Goal: Feedback & Contribution: Submit feedback/report problem

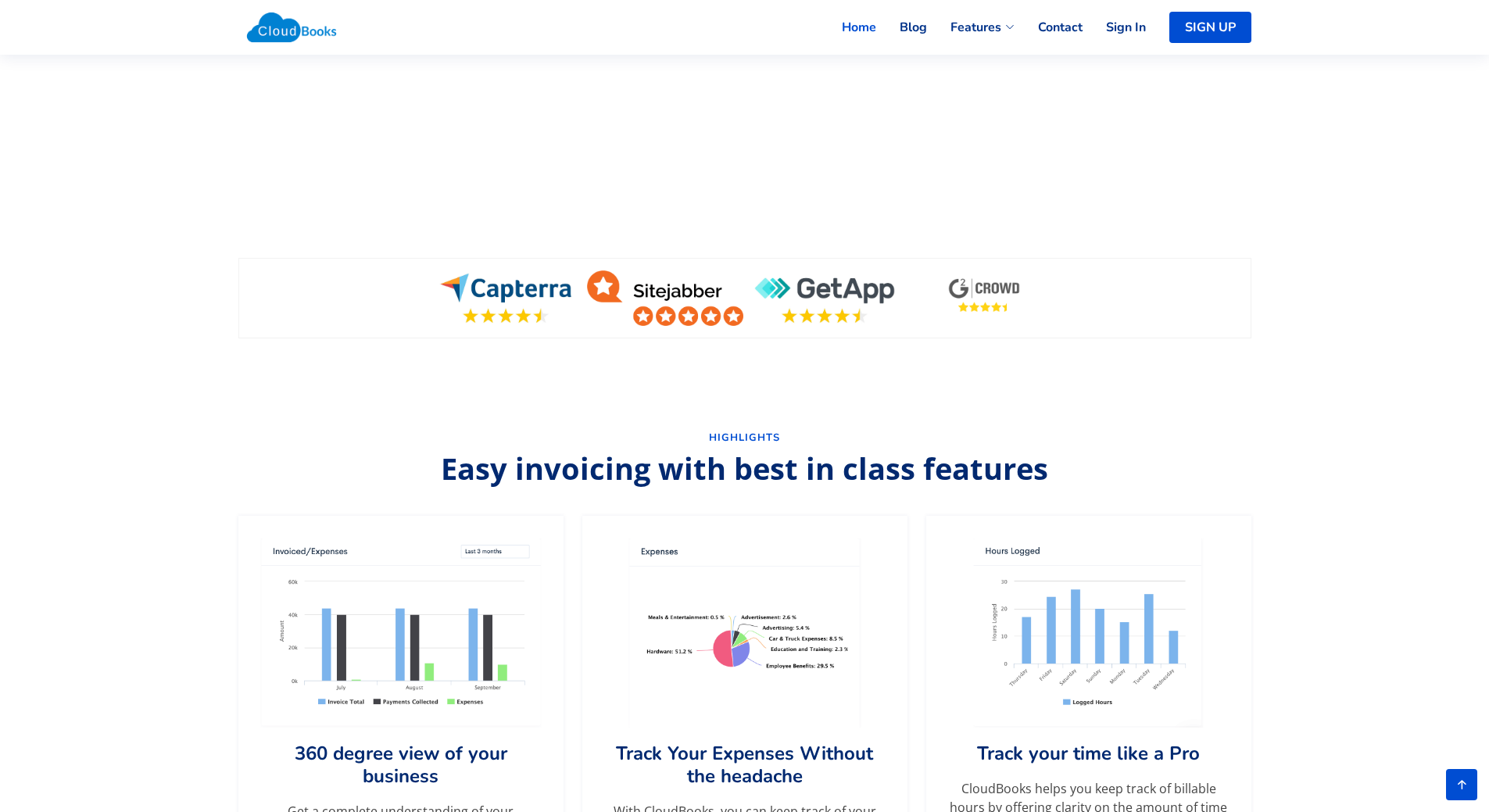
scroll to position [313, 0]
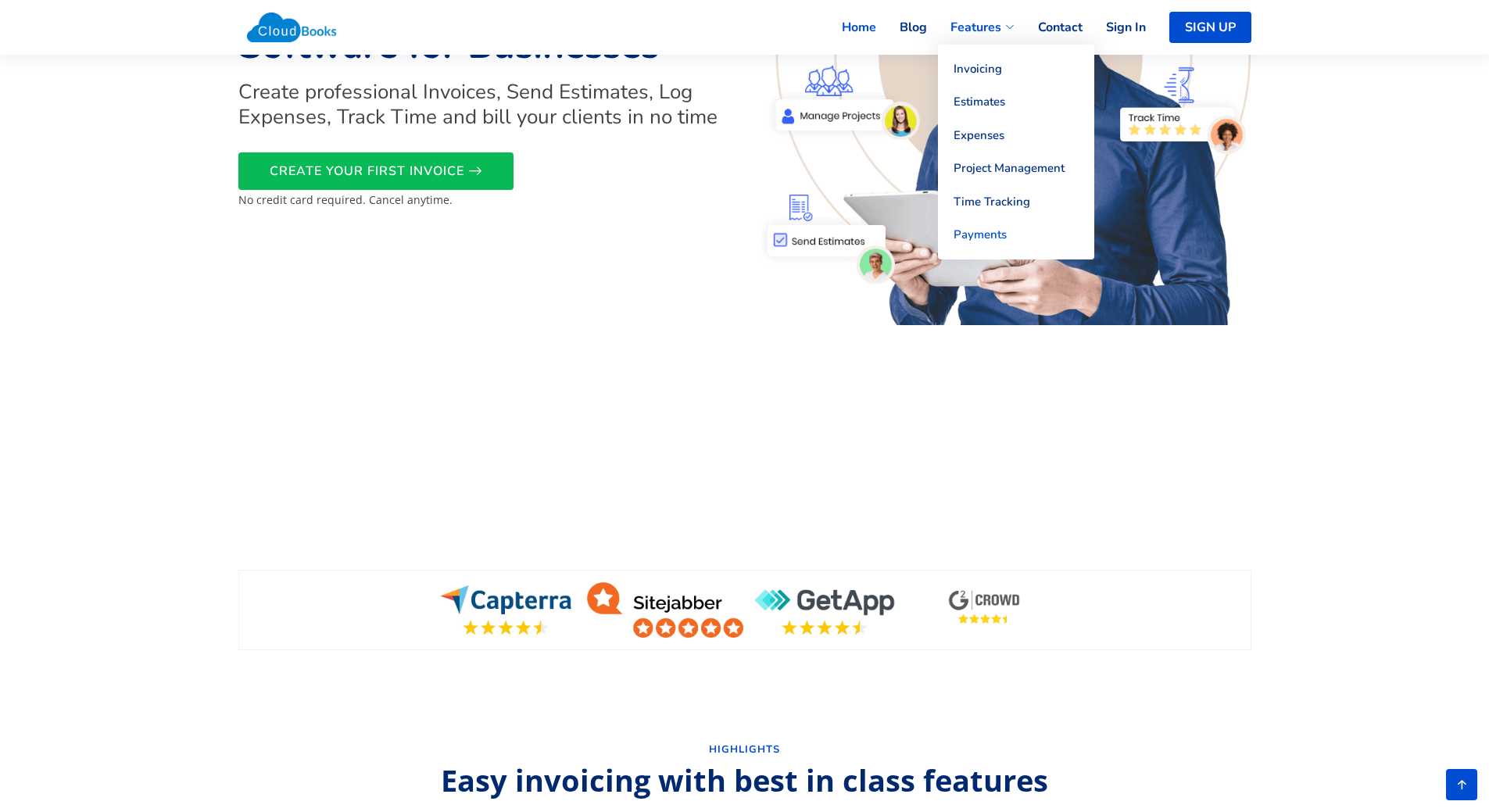
click at [976, 240] on link "Payments" at bounding box center [1016, 235] width 156 height 33
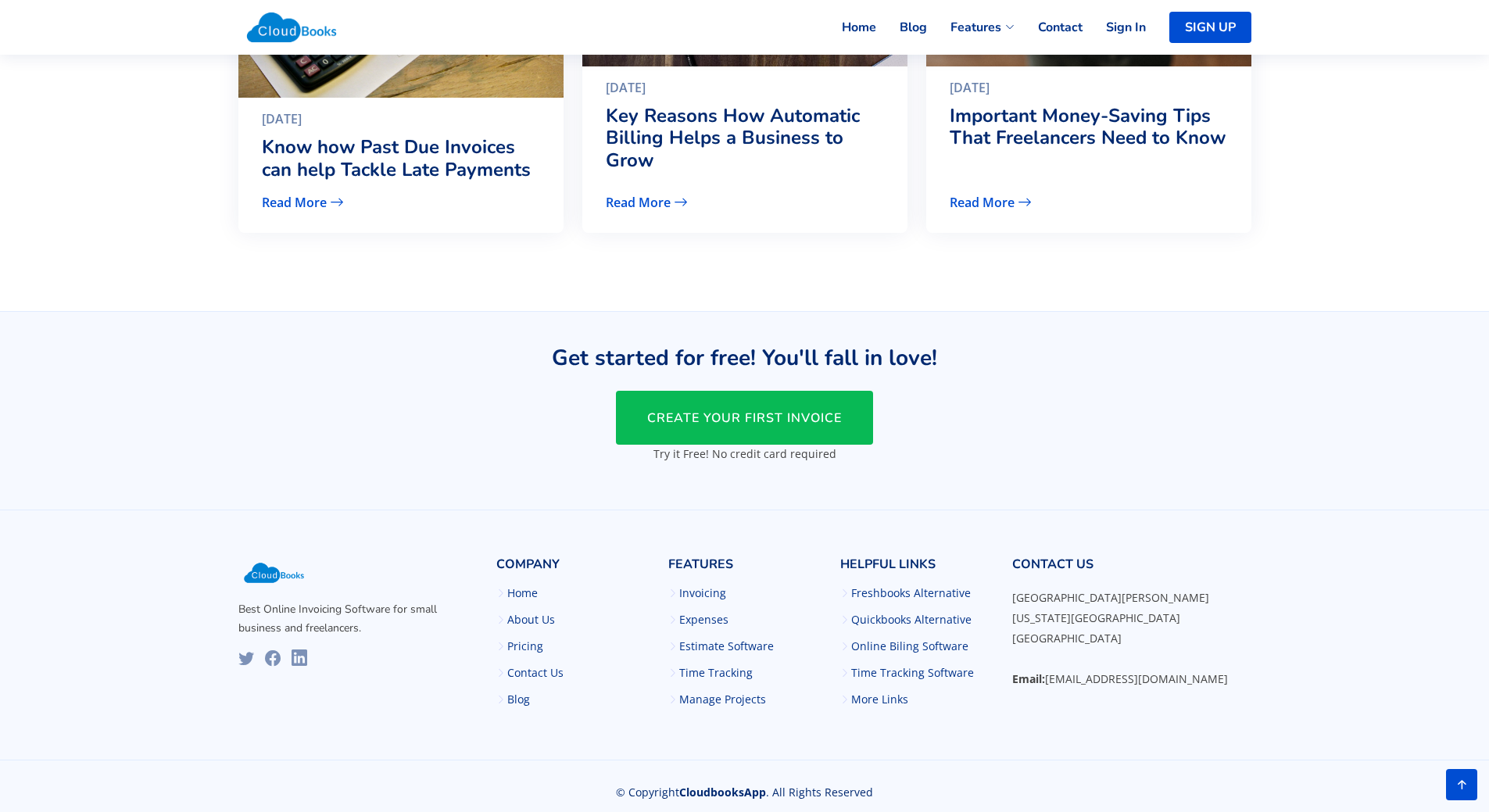
scroll to position [2082, 0]
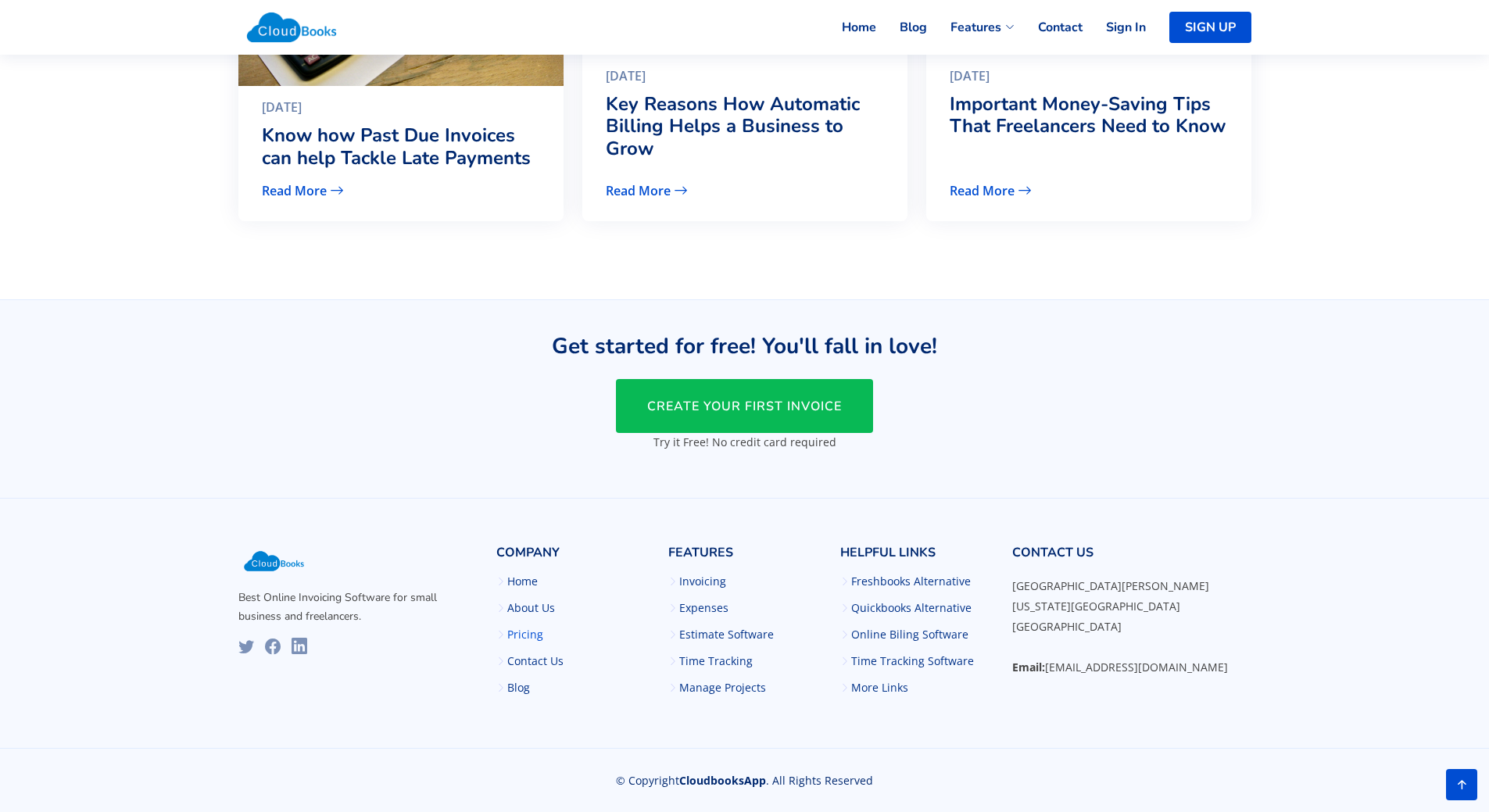
click at [524, 633] on link "Pricing" at bounding box center [526, 634] width 36 height 11
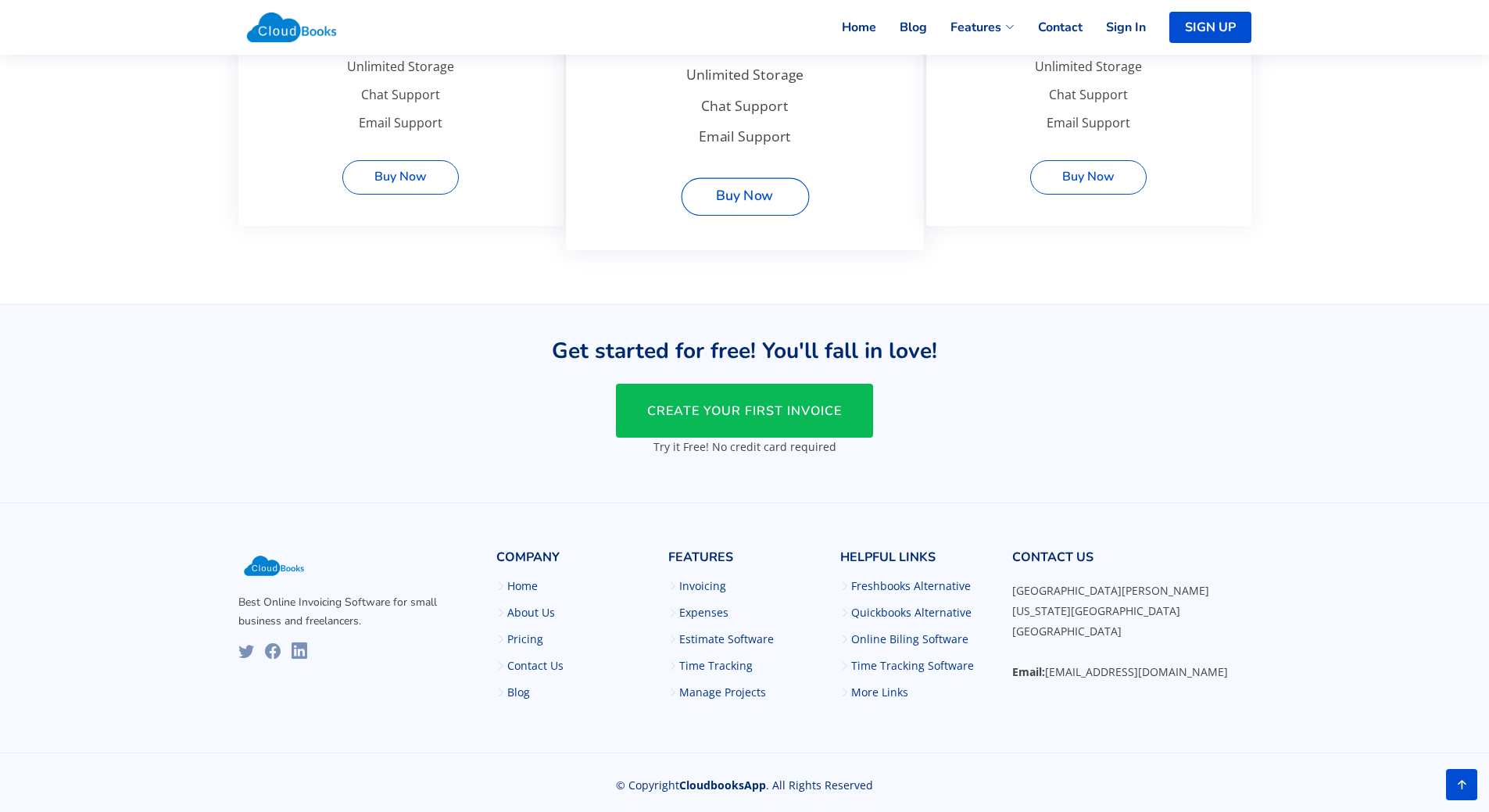
scroll to position [1190, 0]
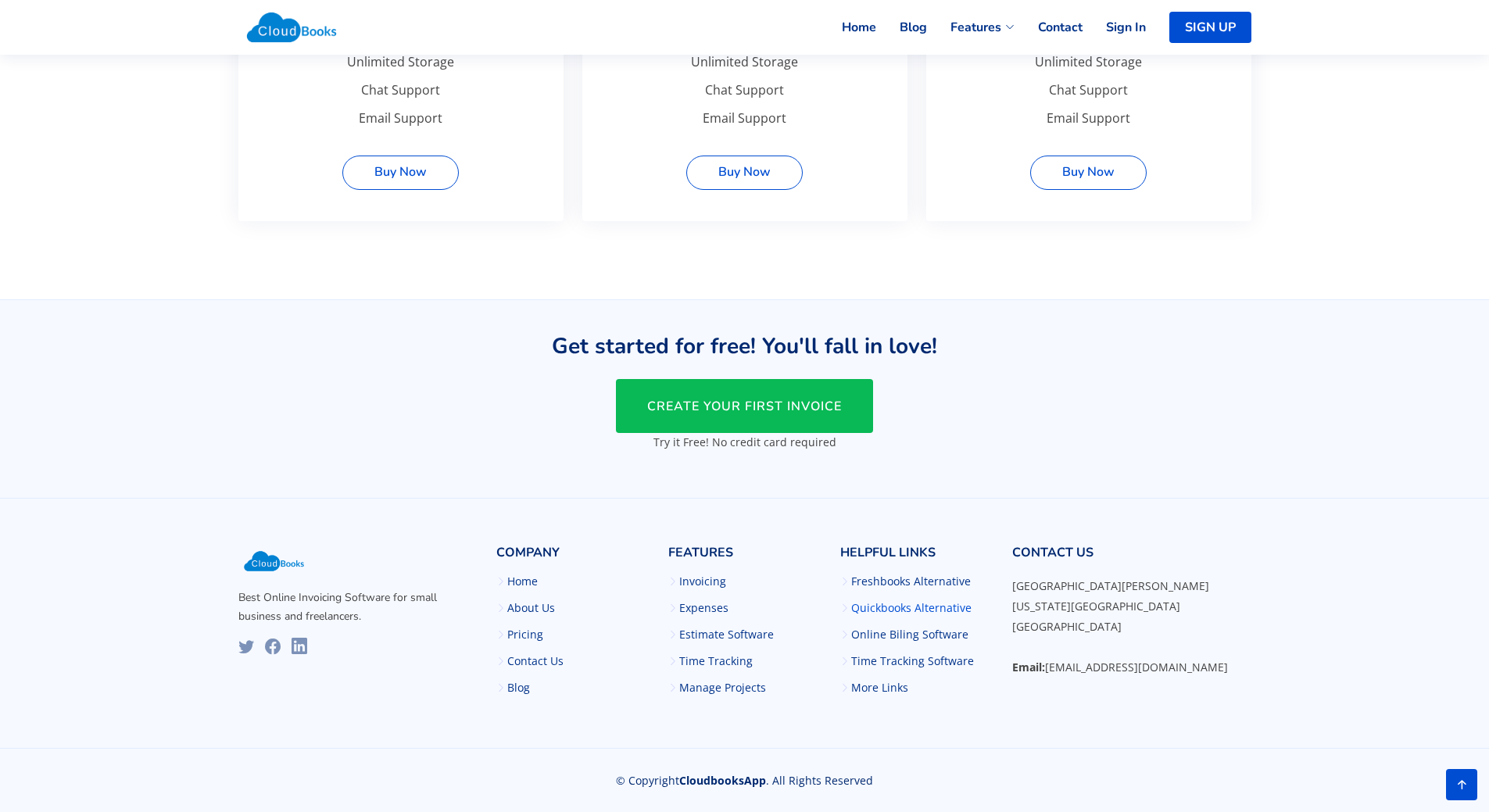
click at [899, 604] on link "Quickbooks Alternative" at bounding box center [911, 607] width 120 height 11
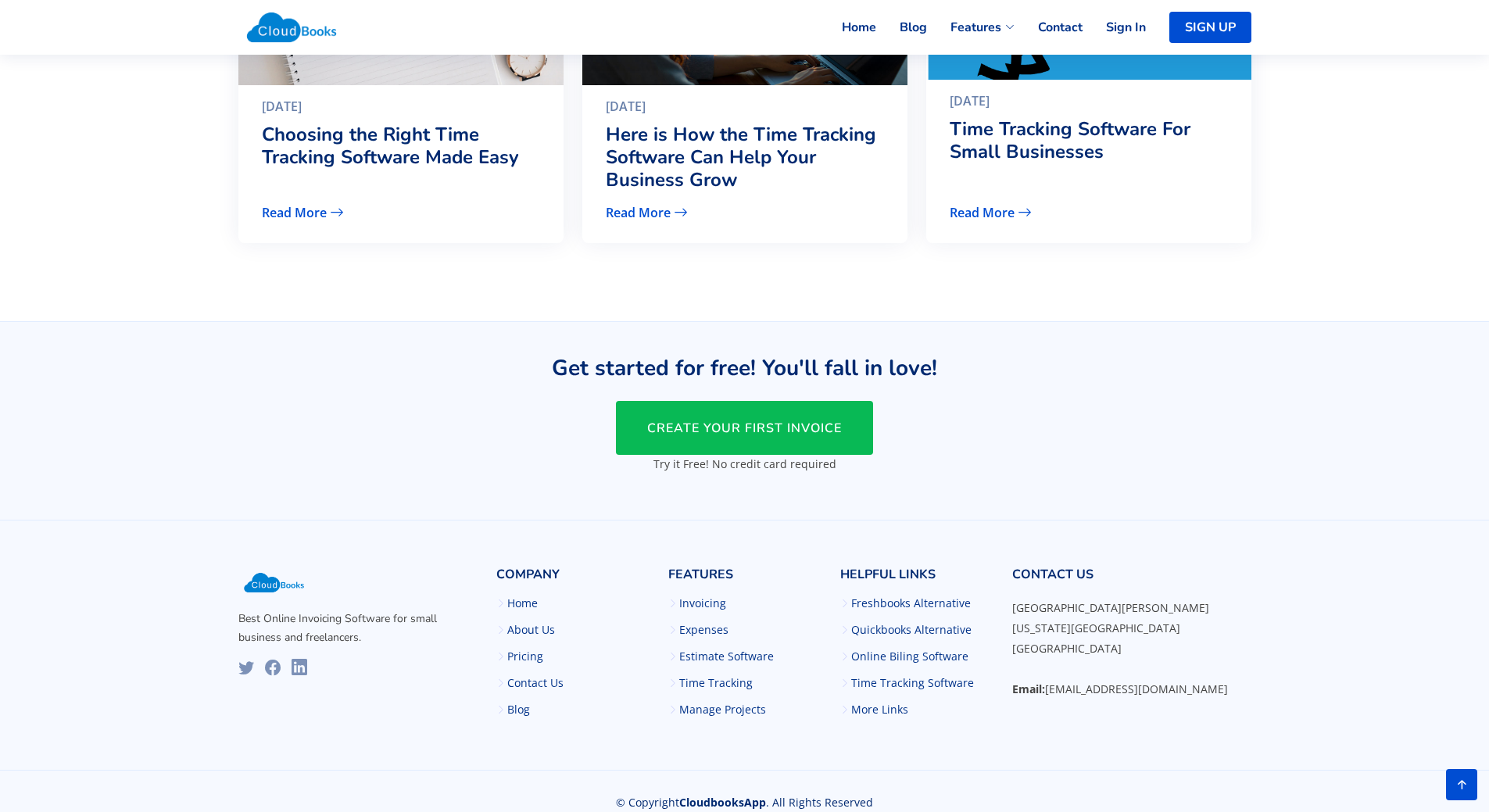
scroll to position [2479, 0]
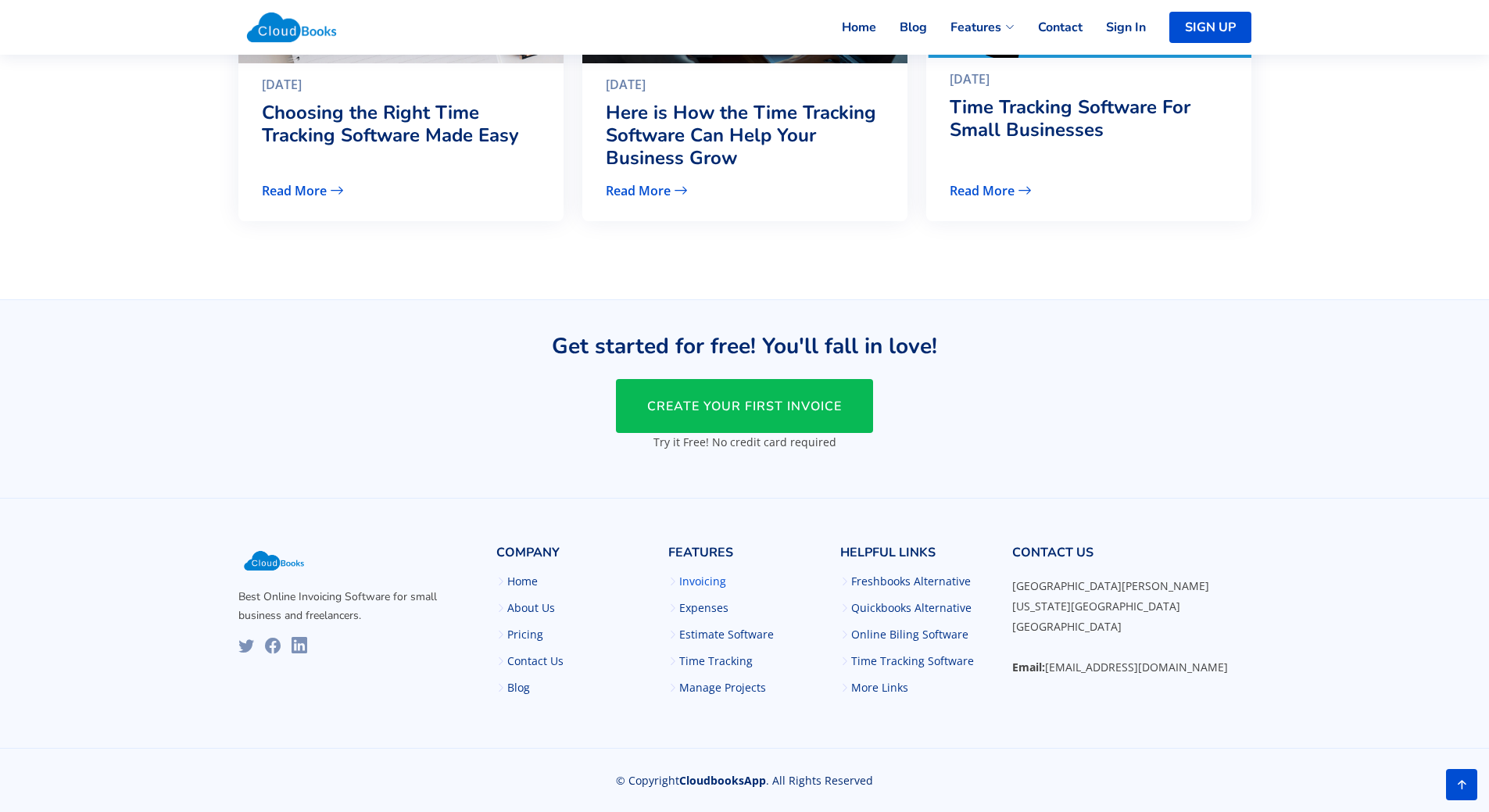
click at [692, 581] on link "Invoicing" at bounding box center [703, 581] width 47 height 11
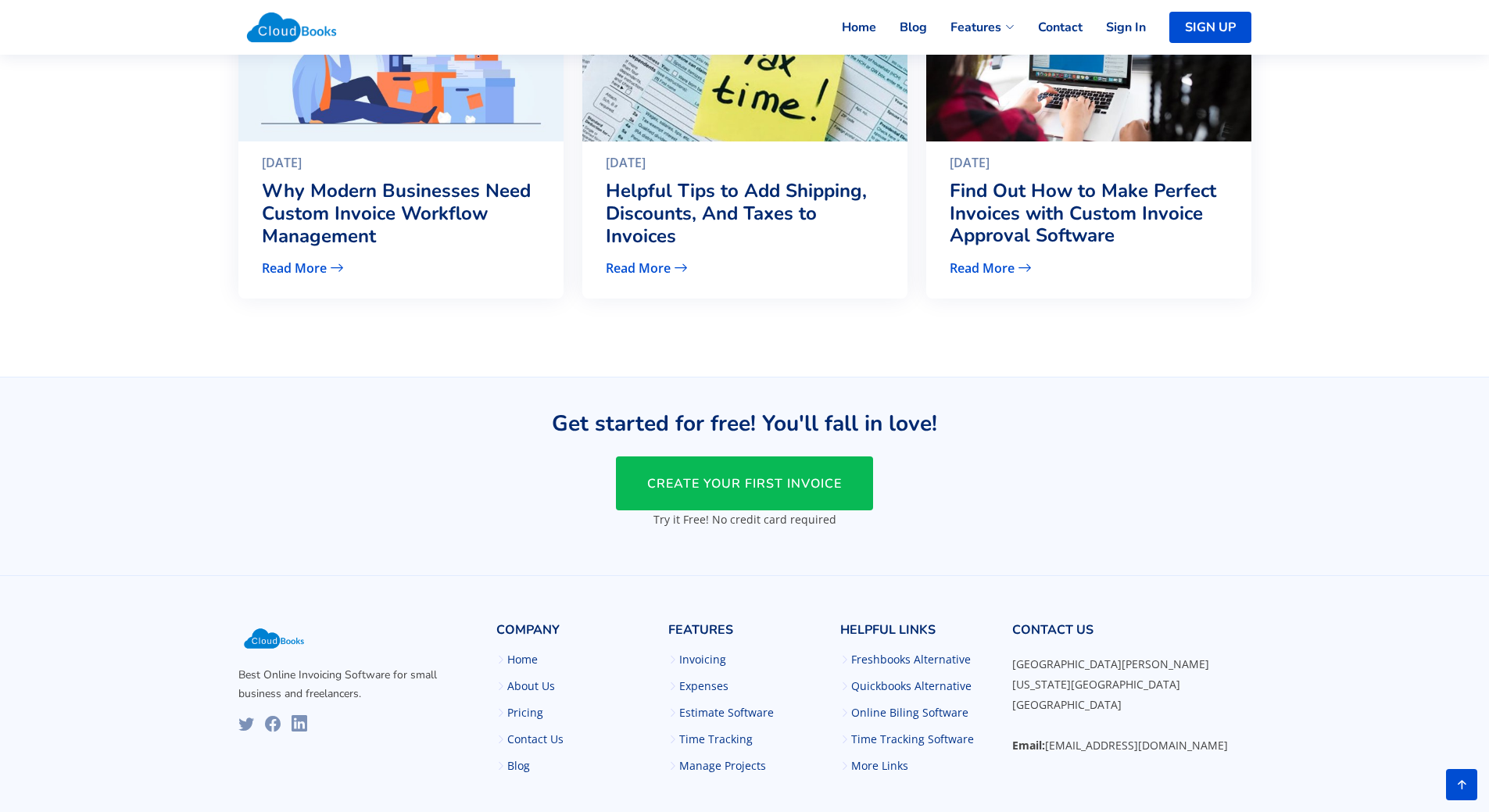
scroll to position [3068, 0]
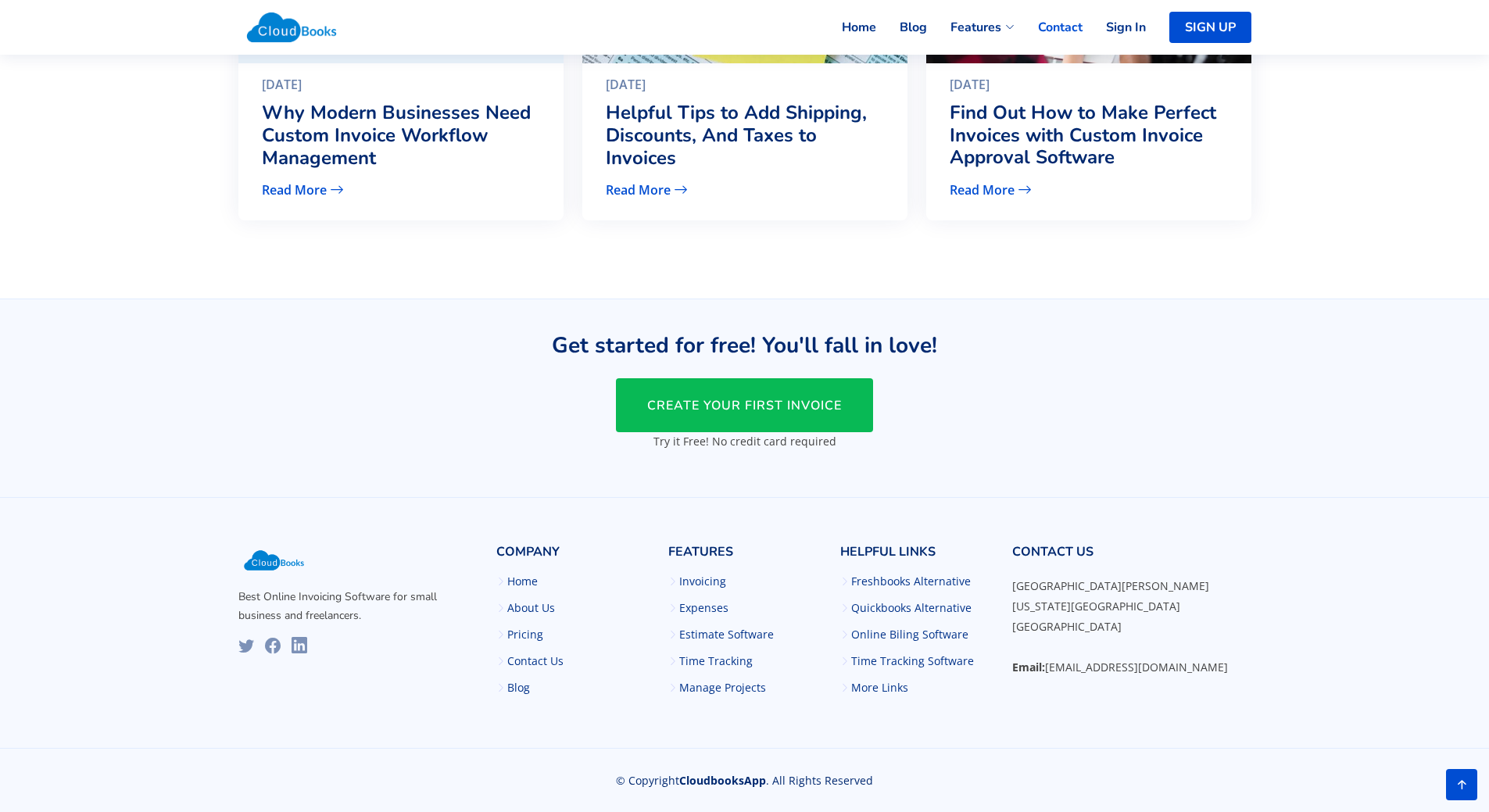
click at [1055, 28] on link "Contact" at bounding box center [1049, 28] width 68 height 34
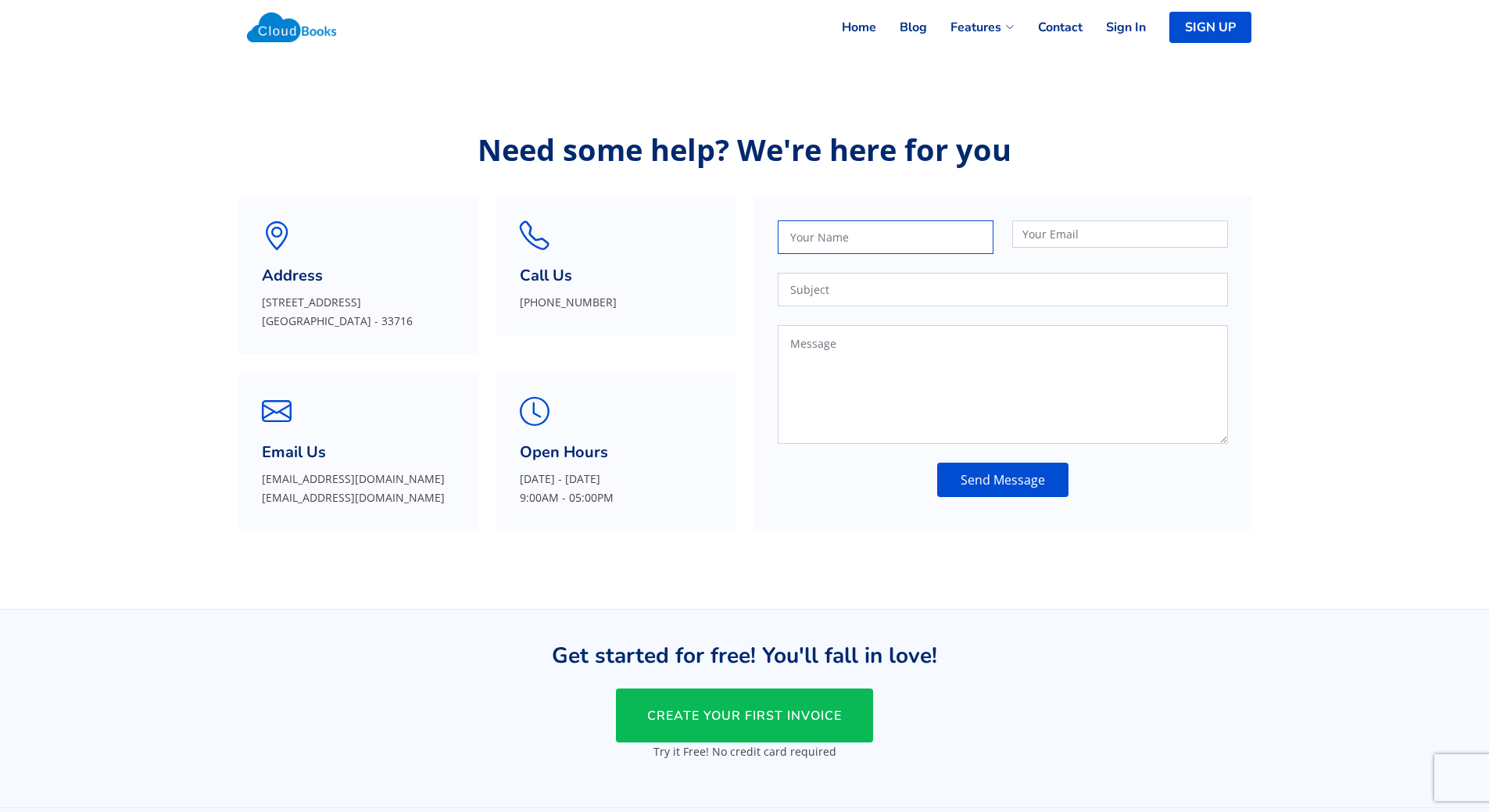
click at [825, 241] on input "text" at bounding box center [886, 236] width 216 height 33
type input "[PERSON_NAME]"
type input "[PERSON_NAME][EMAIL_ADDRESS][DOMAIN_NAME]"
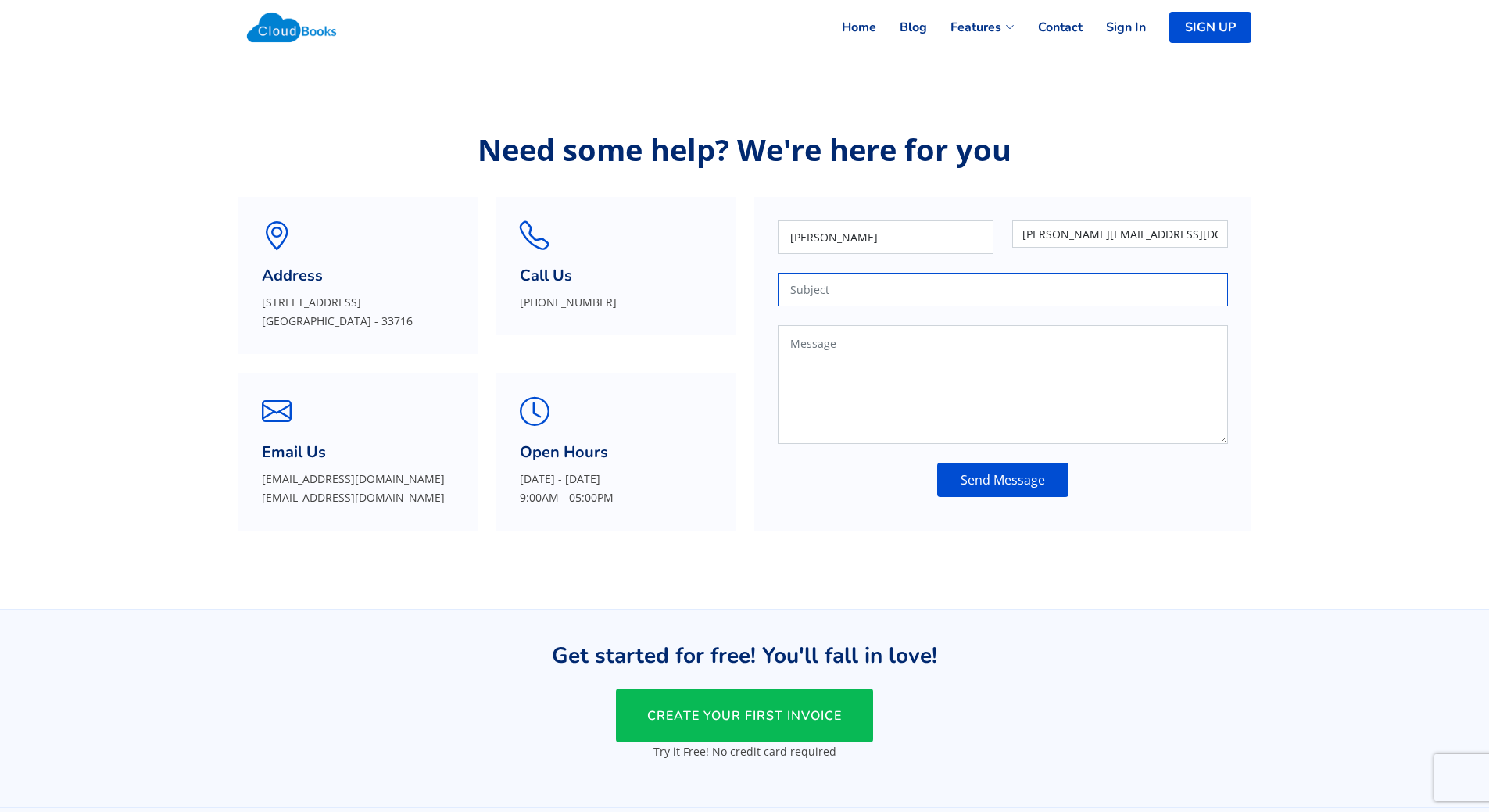
type input "l"
type input "changing from [GEOGRAPHIC_DATA]"
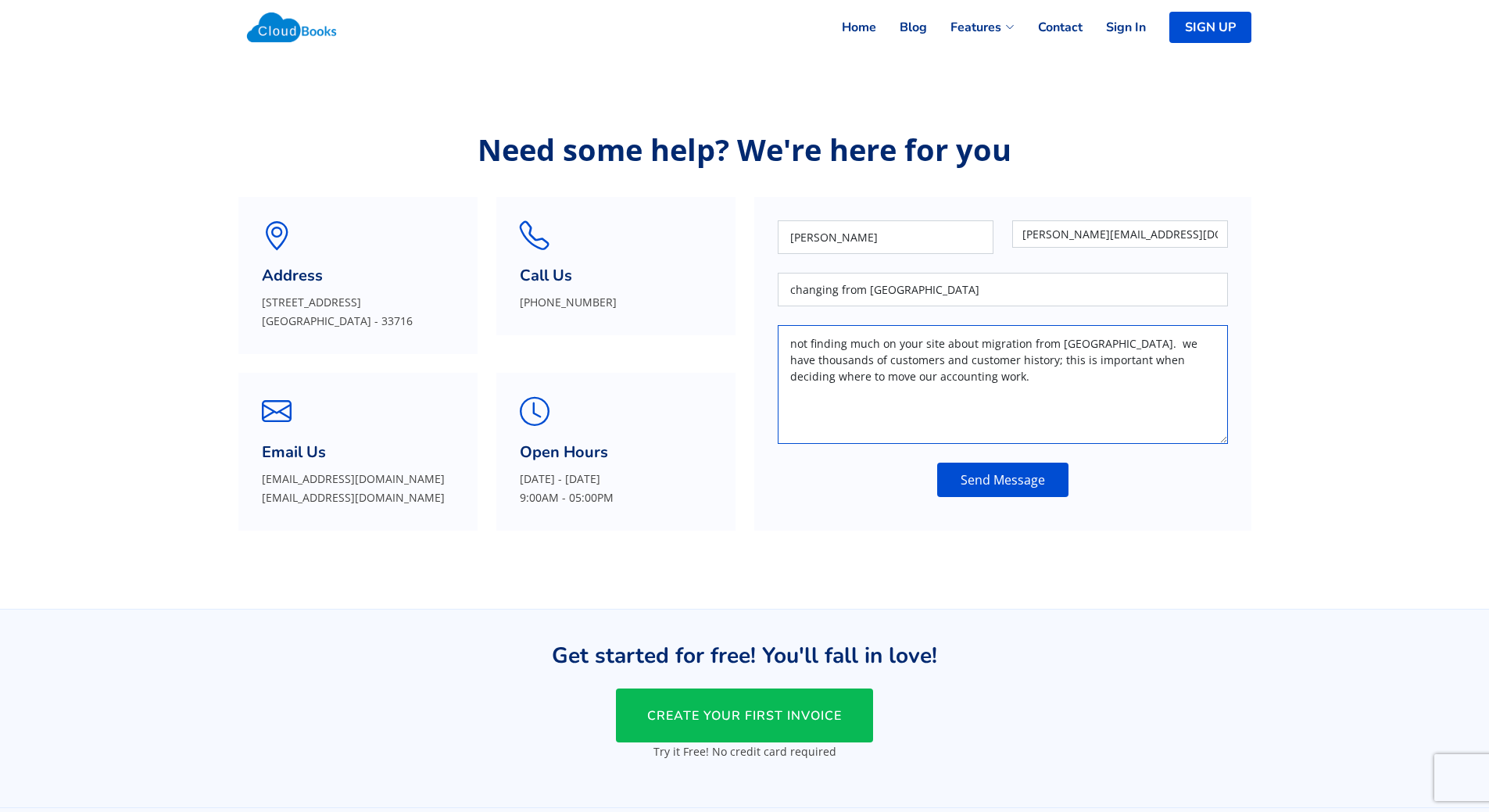
type textarea "not finding much on your site about migration from [GEOGRAPHIC_DATA]. we have t…"
click at [996, 497] on form "Loren [EMAIL_ADDRESS][DOMAIN_NAME] changing from [GEOGRAPHIC_DATA] not finding …" at bounding box center [1003, 364] width 497 height 334
click at [998, 491] on button "Send Message" at bounding box center [1003, 480] width 132 height 34
